Goal: Unclear: Browse casually

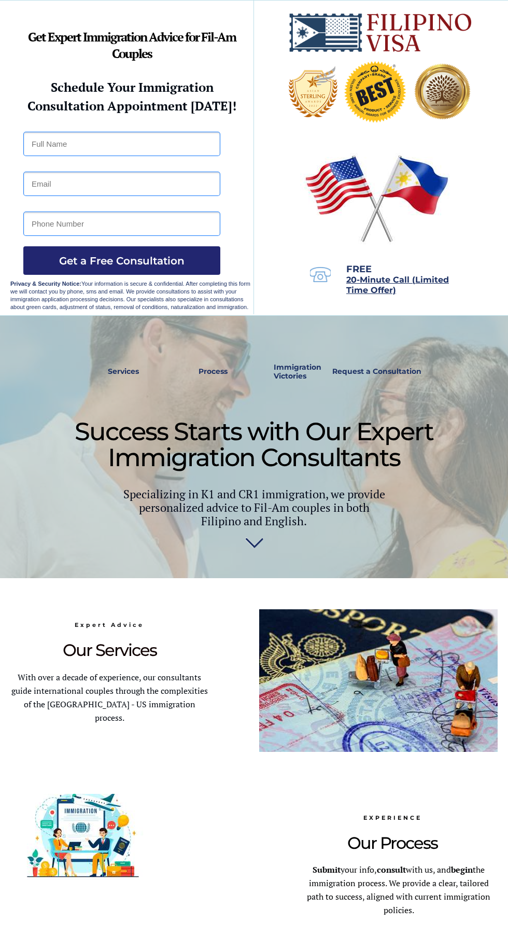
click at [141, 18] on div at bounding box center [253, 158] width 487 height 315
click at [34, 839] on img at bounding box center [82, 837] width 145 height 87
click at [104, 763] on div at bounding box center [253, 787] width 487 height 418
click at [466, 910] on p "Submit your info, consult with us, and begin the immigration process. We provid…" at bounding box center [399, 890] width 198 height 54
click at [143, 19] on div at bounding box center [253, 158] width 487 height 315
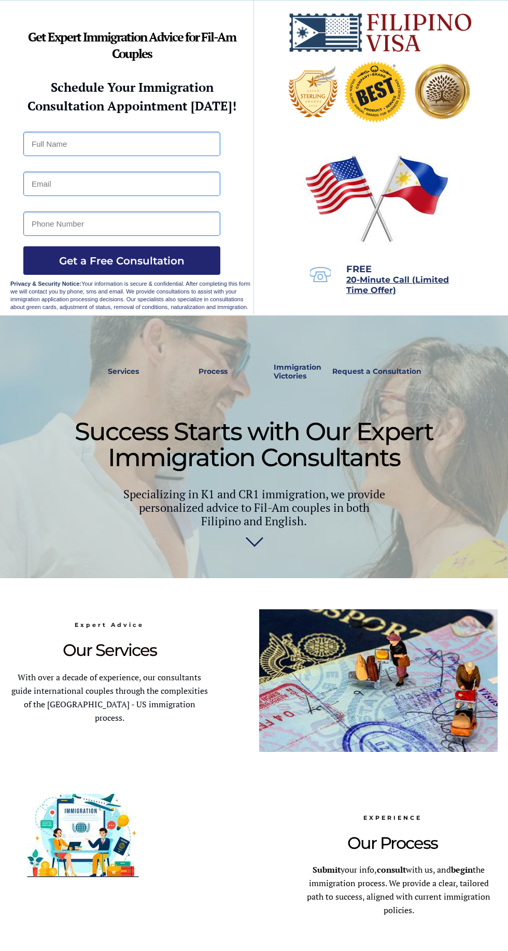
click at [37, 838] on img at bounding box center [82, 837] width 145 height 87
click at [153, 762] on div at bounding box center [253, 787] width 487 height 418
click at [461, 911] on p "Submit your info, consult with us, and begin the immigration process. We provid…" at bounding box center [399, 890] width 198 height 54
click at [135, 21] on div at bounding box center [253, 158] width 487 height 315
click at [37, 838] on img at bounding box center [82, 837] width 145 height 87
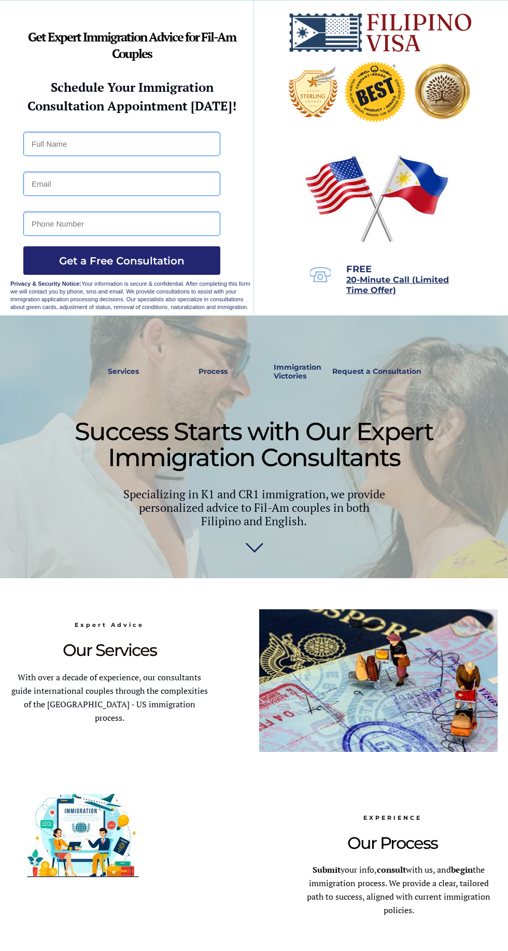
click at [206, 761] on div at bounding box center [253, 787] width 487 height 418
click at [464, 911] on p "Submit your info, consult with us, and begin the immigration process. We provid…" at bounding box center [399, 890] width 198 height 54
click at [133, 20] on div at bounding box center [253, 158] width 487 height 315
click at [37, 838] on img at bounding box center [82, 837] width 145 height 87
click at [255, 763] on div at bounding box center [253, 787] width 487 height 418
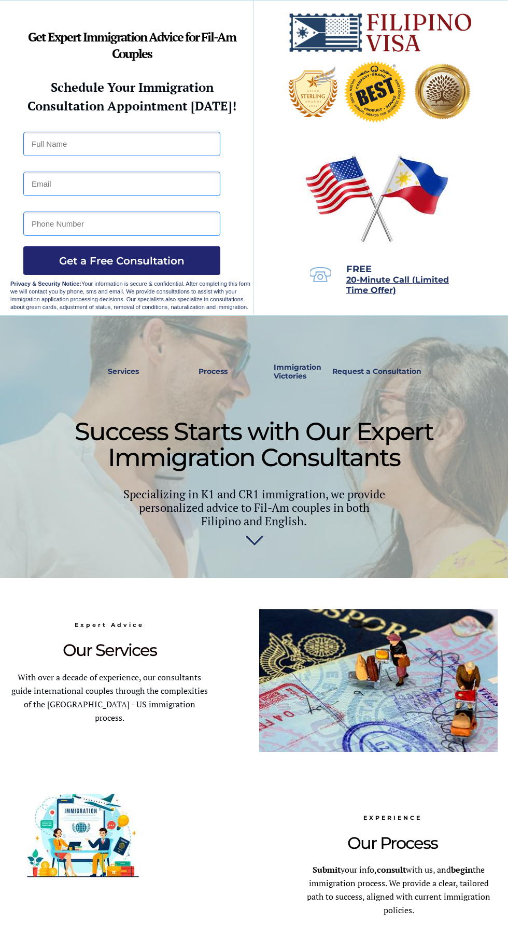
click at [460, 909] on p "Submit your info, consult with us, and begin the immigration process. We provid…" at bounding box center [399, 890] width 198 height 54
click at [135, 19] on div at bounding box center [253, 158] width 487 height 315
click at [37, 840] on img at bounding box center [82, 837] width 145 height 87
click at [305, 765] on div at bounding box center [253, 787] width 487 height 418
click at [466, 908] on p "Submit your info, consult with us, and begin the immigration process. We provid…" at bounding box center [399, 890] width 198 height 54
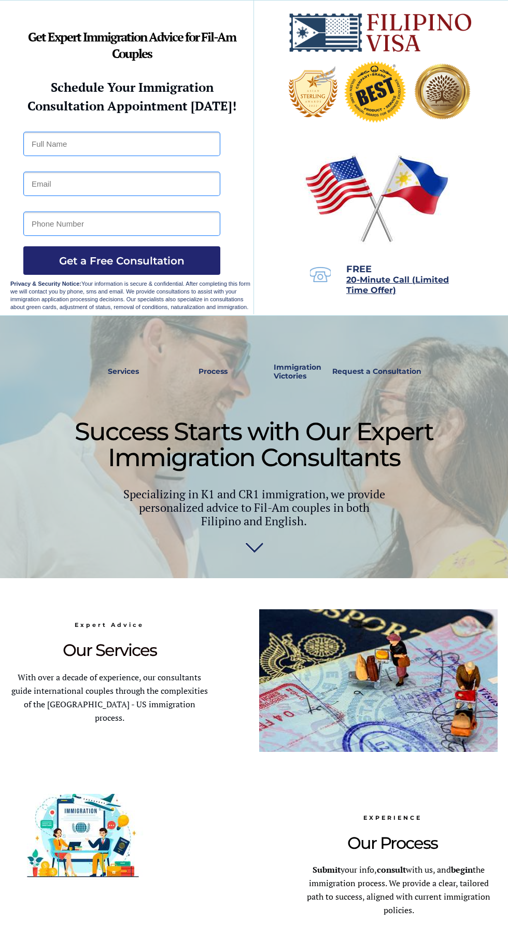
click at [136, 20] on div at bounding box center [253, 158] width 487 height 315
click at [38, 839] on img at bounding box center [82, 837] width 145 height 87
click at [354, 763] on div at bounding box center [253, 787] width 487 height 418
click at [467, 911] on p "Submit your info, consult with us, and begin the immigration process. We provid…" at bounding box center [399, 890] width 198 height 54
click at [135, 19] on div at bounding box center [253, 158] width 487 height 315
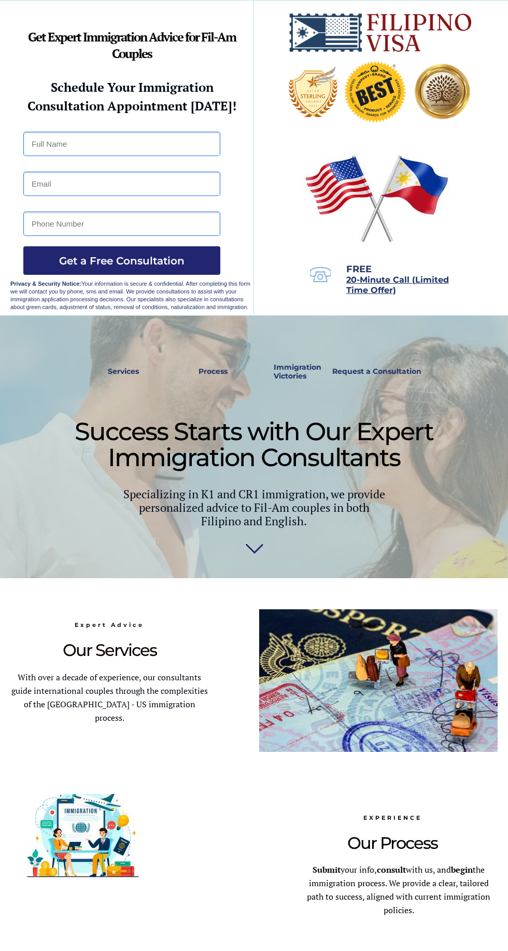
click at [37, 844] on img at bounding box center [82, 837] width 145 height 87
click at [405, 763] on div at bounding box center [253, 787] width 487 height 418
click at [467, 906] on p "Submit your info, consult with us, and begin the immigration process. We provid…" at bounding box center [399, 890] width 198 height 54
click at [138, 19] on div at bounding box center [253, 158] width 487 height 315
click at [36, 832] on img at bounding box center [82, 837] width 145 height 87
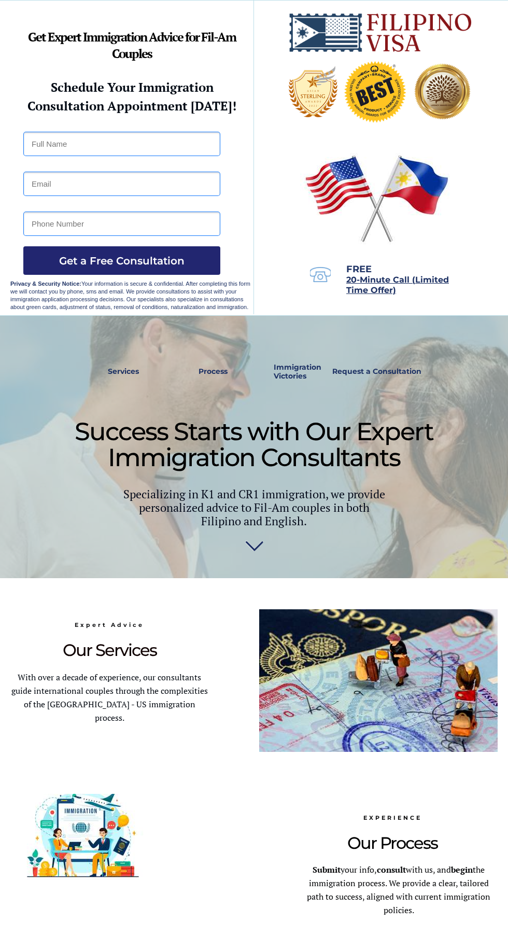
click at [456, 764] on div at bounding box center [253, 787] width 487 height 418
click at [468, 909] on p "Submit your info, consult with us, and begin the immigration process. We provid…" at bounding box center [399, 890] width 198 height 54
click at [139, 17] on div at bounding box center [253, 158] width 487 height 315
click at [40, 830] on img at bounding box center [82, 837] width 145 height 87
click at [104, 835] on img at bounding box center [82, 837] width 145 height 87
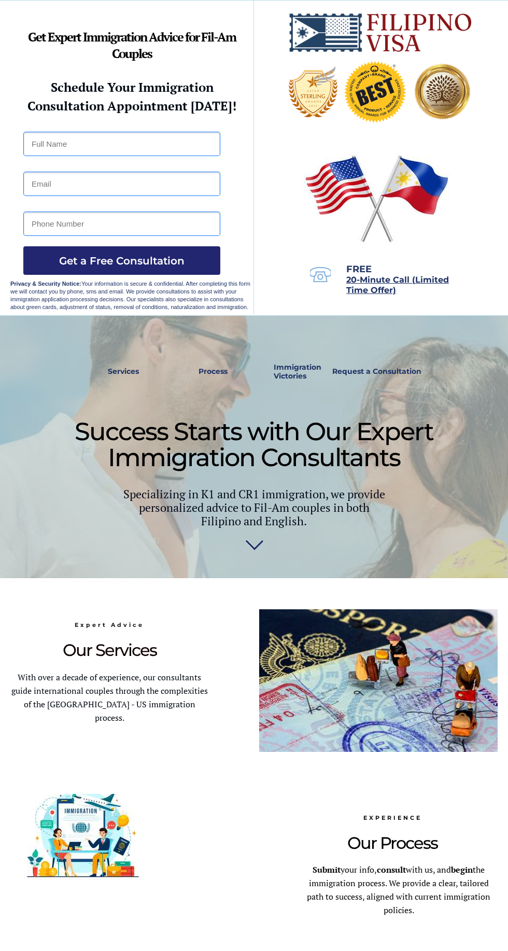
click at [466, 911] on p "Submit your info, consult with us, and begin the immigration process. We provid…" at bounding box center [399, 890] width 198 height 54
click at [137, 17] on div at bounding box center [253, 158] width 487 height 315
click at [38, 833] on img at bounding box center [82, 837] width 145 height 87
click at [153, 837] on img at bounding box center [82, 837] width 145 height 87
click at [468, 907] on p "Submit your info, consult with us, and begin the immigration process. We provid…" at bounding box center [399, 890] width 198 height 54
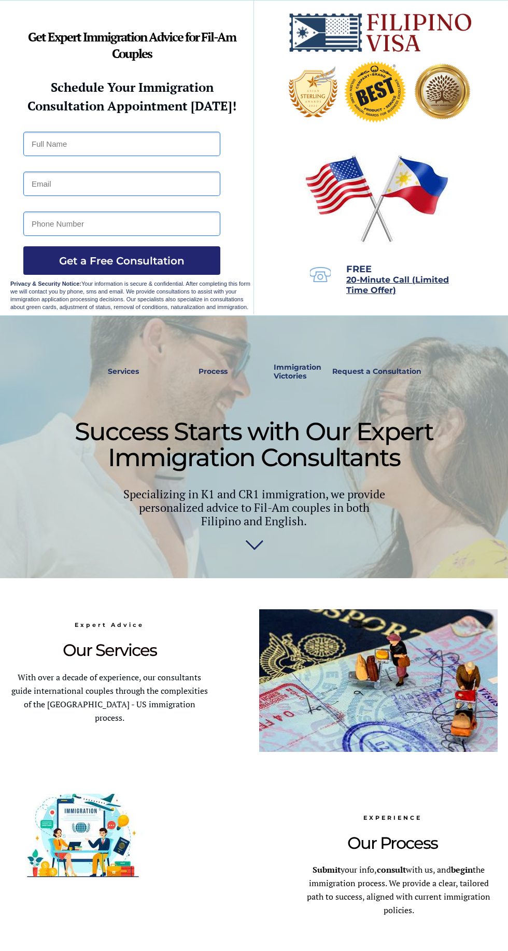
click at [137, 19] on div at bounding box center [253, 158] width 487 height 315
click at [41, 833] on img at bounding box center [82, 837] width 145 height 87
click at [205, 837] on div at bounding box center [253, 787] width 487 height 418
click at [466, 905] on p "Submit your info, consult with us, and begin the immigration process. We provid…" at bounding box center [399, 890] width 198 height 54
click at [132, 22] on div at bounding box center [253, 158] width 487 height 315
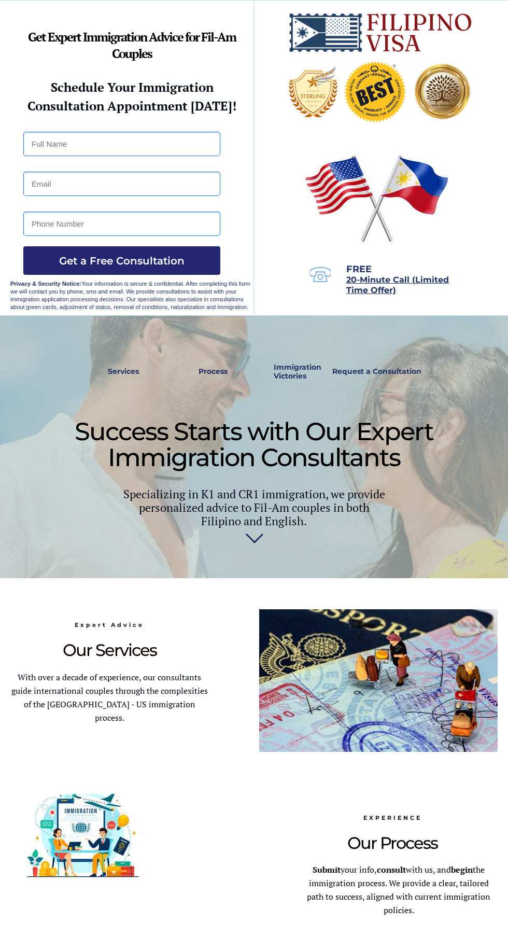
click at [41, 835] on img at bounding box center [82, 837] width 145 height 87
click at [255, 837] on div at bounding box center [253, 787] width 487 height 418
click at [463, 906] on p "Submit your info, consult with us, and begin the immigration process. We provid…" at bounding box center [399, 890] width 198 height 54
click at [132, 19] on div at bounding box center [253, 158] width 487 height 315
click at [40, 832] on img at bounding box center [82, 837] width 145 height 87
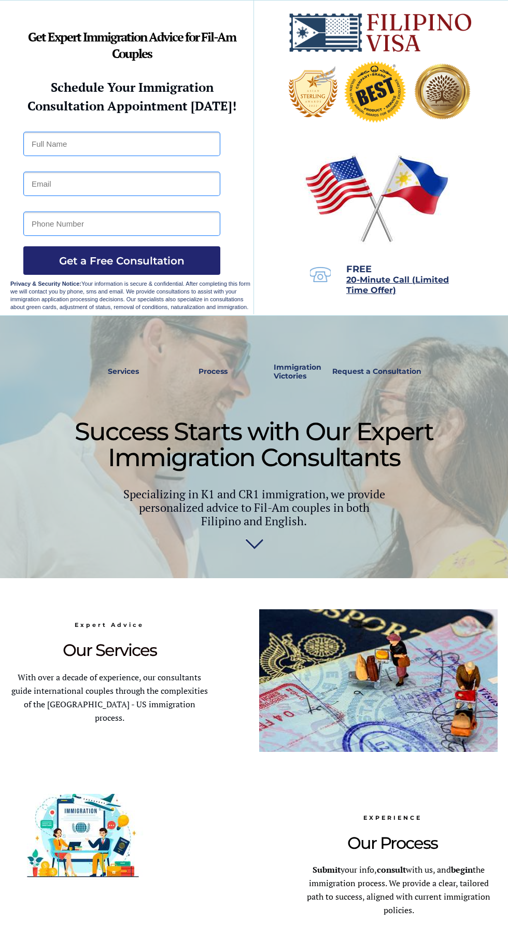
click at [306, 835] on div at bounding box center [253, 787] width 487 height 418
click at [465, 908] on p "Submit your info, consult with us, and begin the immigration process. We provid…" at bounding box center [399, 890] width 198 height 54
click at [133, 22] on div at bounding box center [253, 158] width 487 height 315
click at [38, 835] on img at bounding box center [82, 837] width 145 height 87
click at [354, 836] on span "Our Process" at bounding box center [392, 843] width 90 height 20
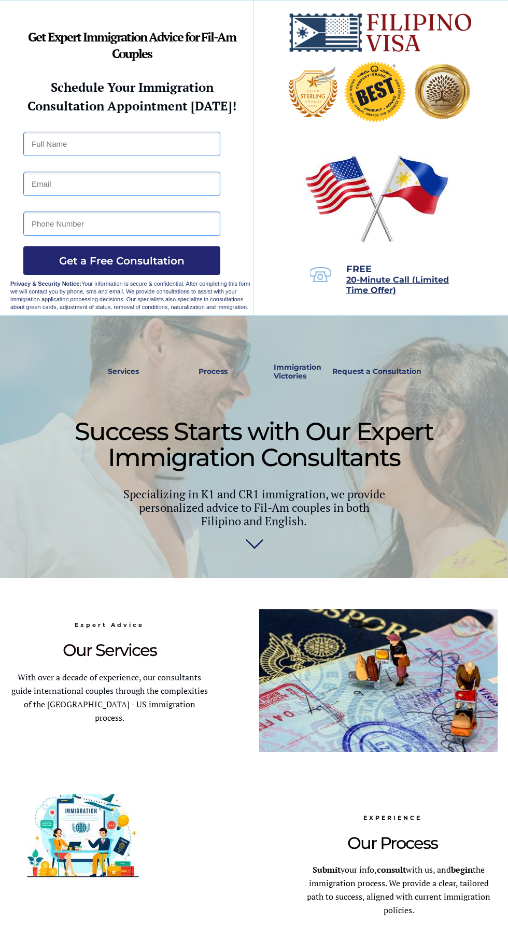
click at [466, 907] on p "Submit your info, consult with us, and begin the immigration process. We provid…" at bounding box center [399, 890] width 198 height 54
click at [135, 18] on div at bounding box center [253, 158] width 487 height 315
click at [41, 834] on img at bounding box center [82, 837] width 145 height 87
click at [402, 835] on span "Our Process" at bounding box center [392, 843] width 90 height 20
click at [464, 905] on p "Submit your info, consult with us, and begin the immigration process. We provid…" at bounding box center [399, 890] width 198 height 54
